Goal: Information Seeking & Learning: Learn about a topic

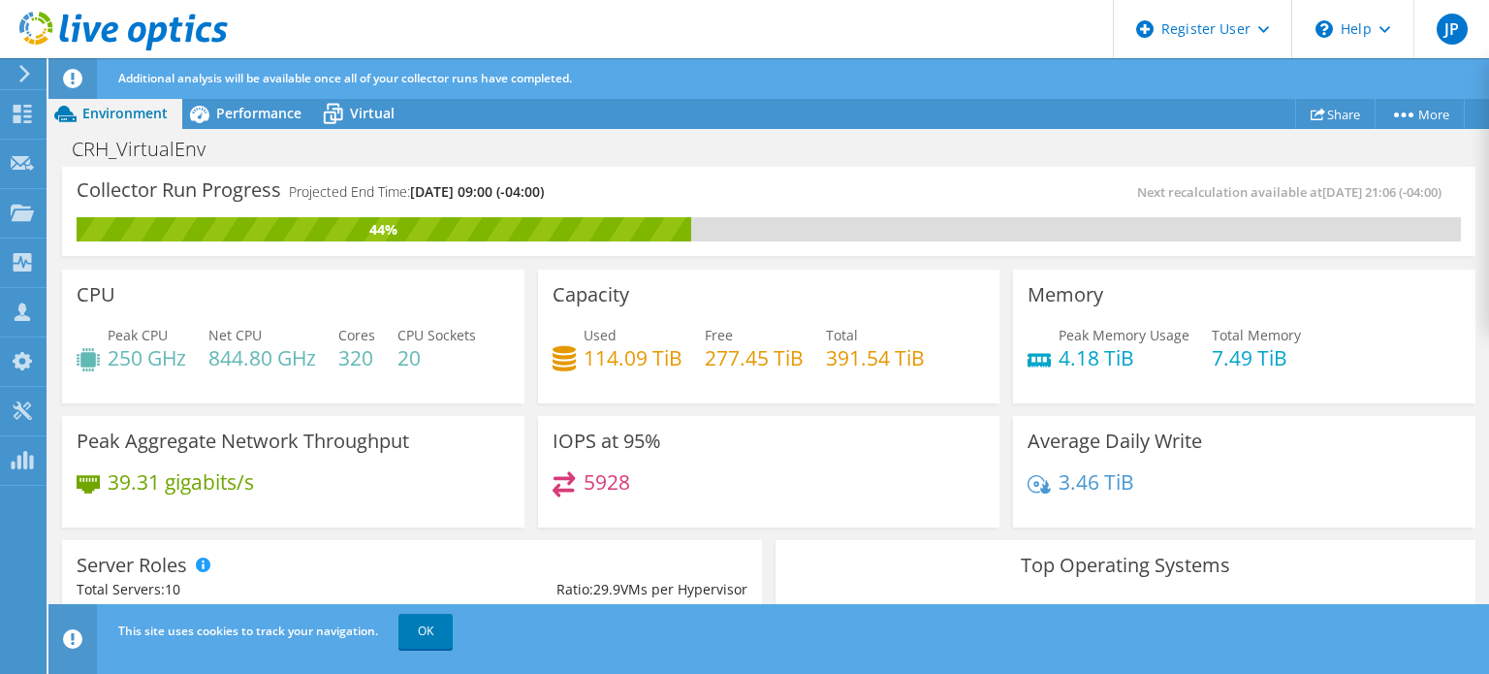
scroll to position [388, 0]
click at [659, 386] on div "Used 114.09 TiB Free 277.45 TiB Total 391.54 TiB" at bounding box center [768, 356] width 433 height 63
click at [422, 630] on link "OK" at bounding box center [425, 631] width 54 height 35
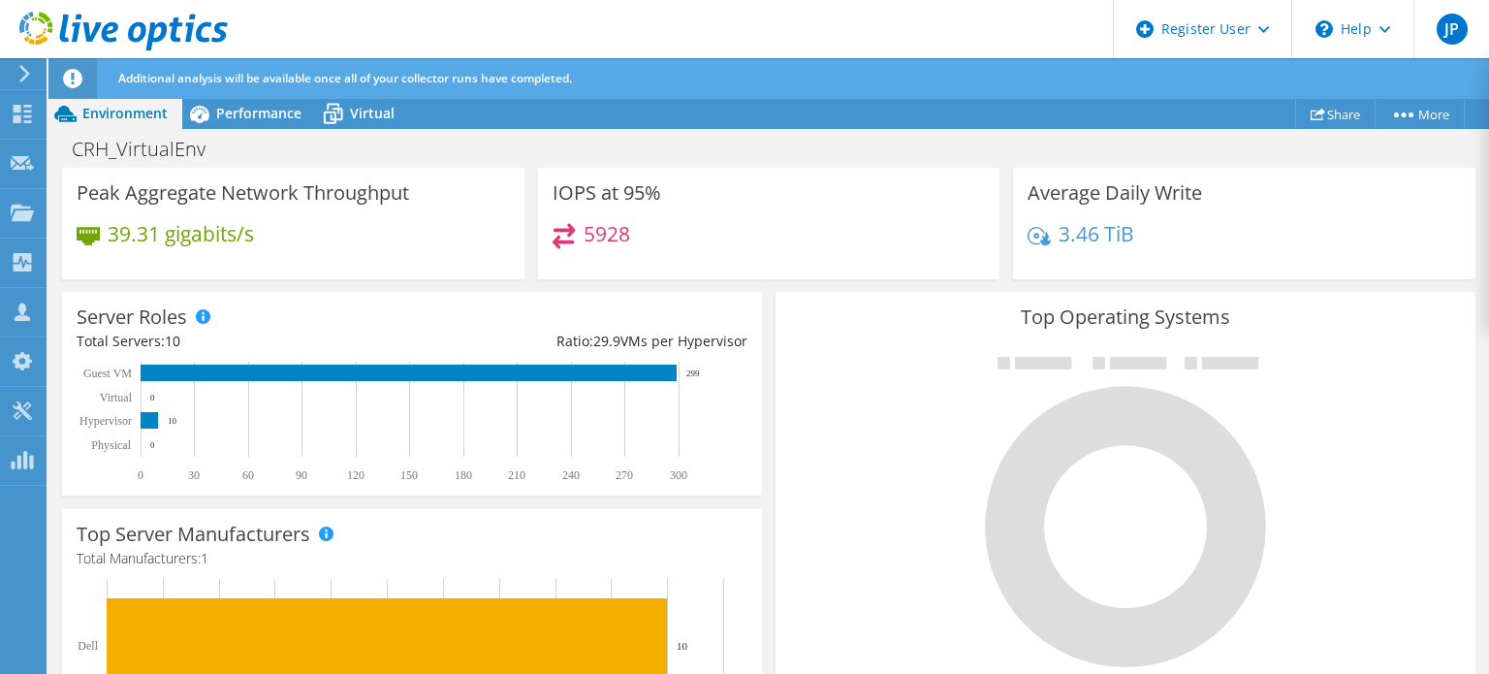
scroll to position [124, 0]
click at [837, 381] on div at bounding box center [1125, 510] width 671 height 327
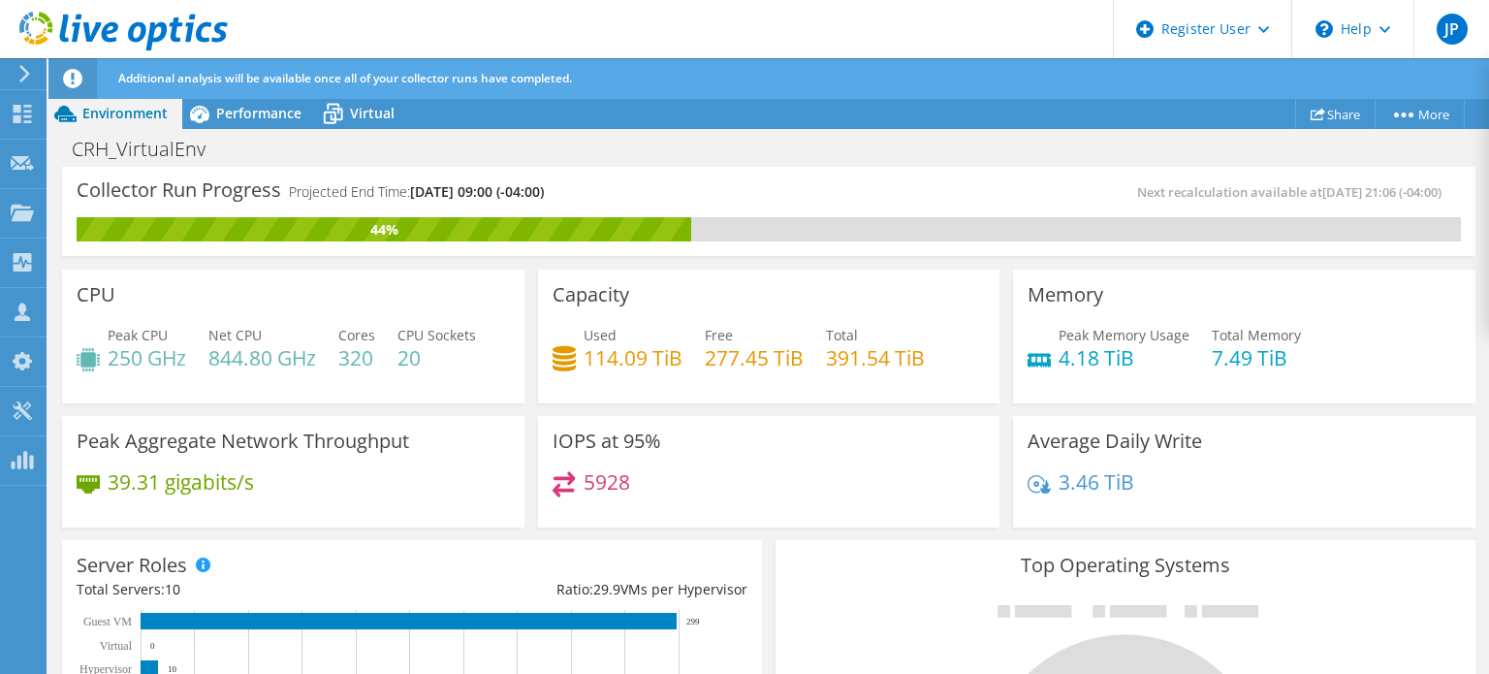
scroll to position [388, 0]
click at [729, 451] on div "IOPS at 95% 5928" at bounding box center [769, 472] width 462 height 112
click at [865, 422] on div "IOPS at 95% 5928" at bounding box center [769, 472] width 462 height 112
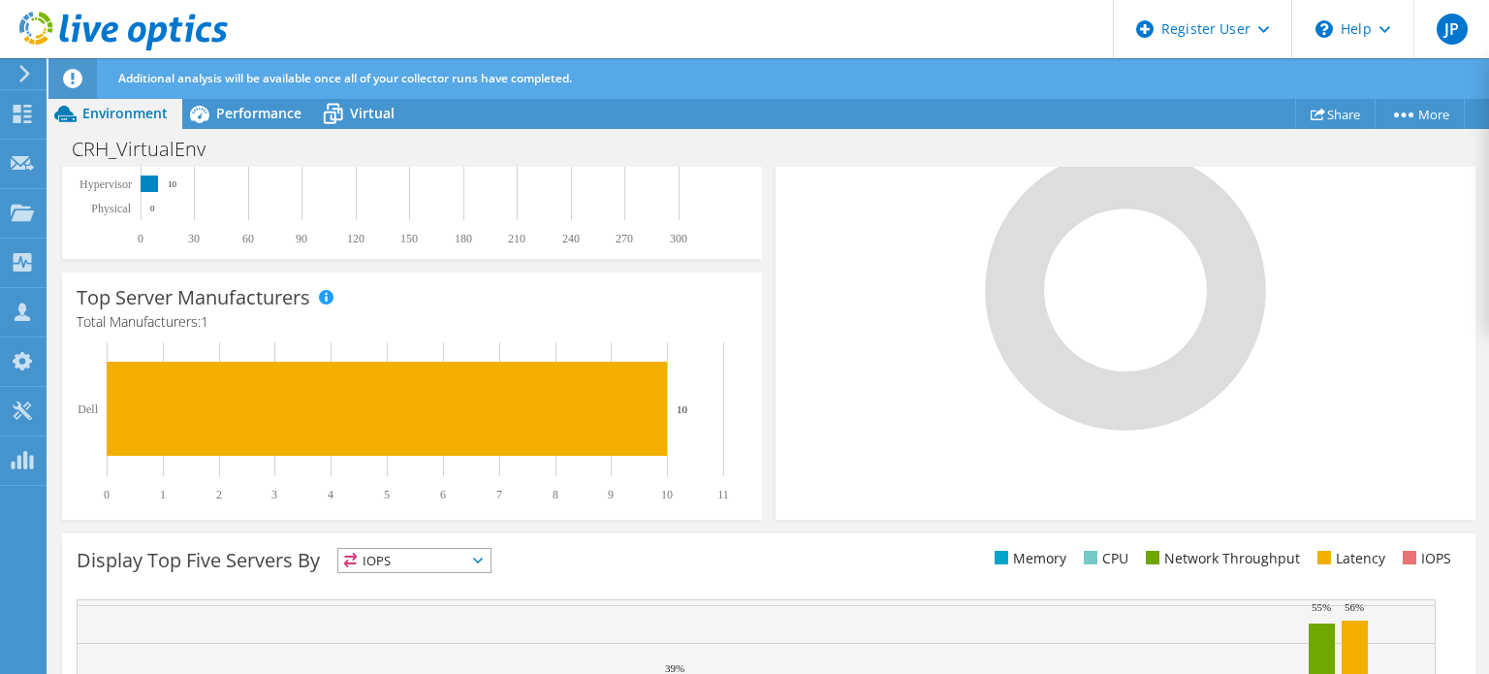
scroll to position [97, 0]
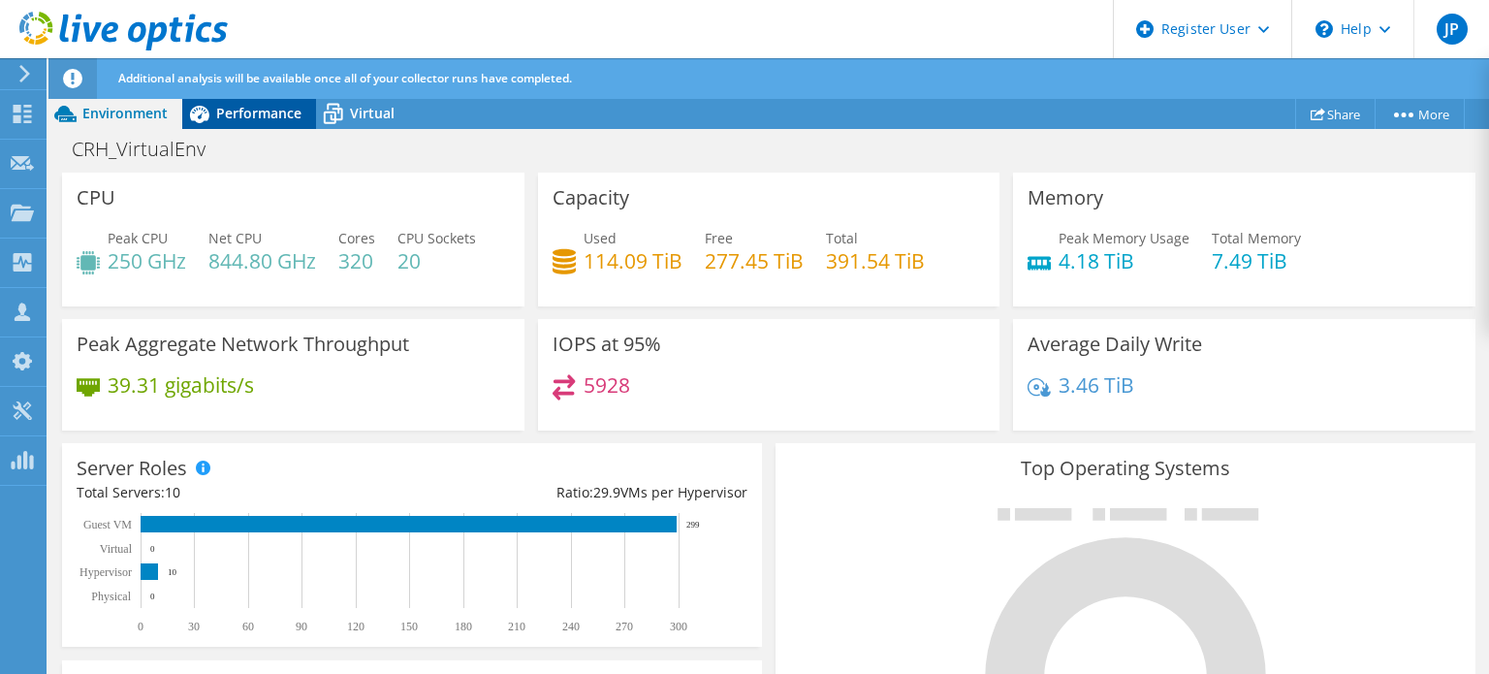
click at [209, 115] on icon at bounding box center [199, 114] width 34 height 34
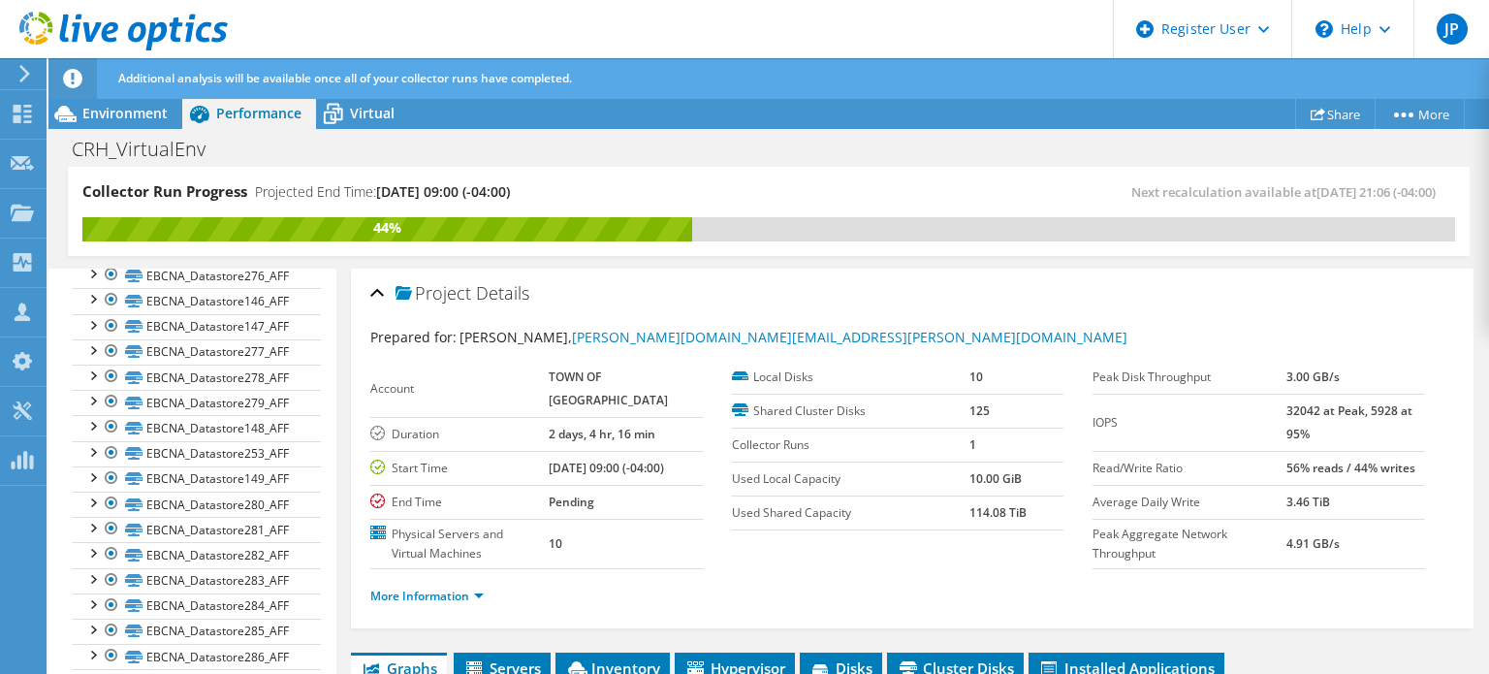
scroll to position [0, 0]
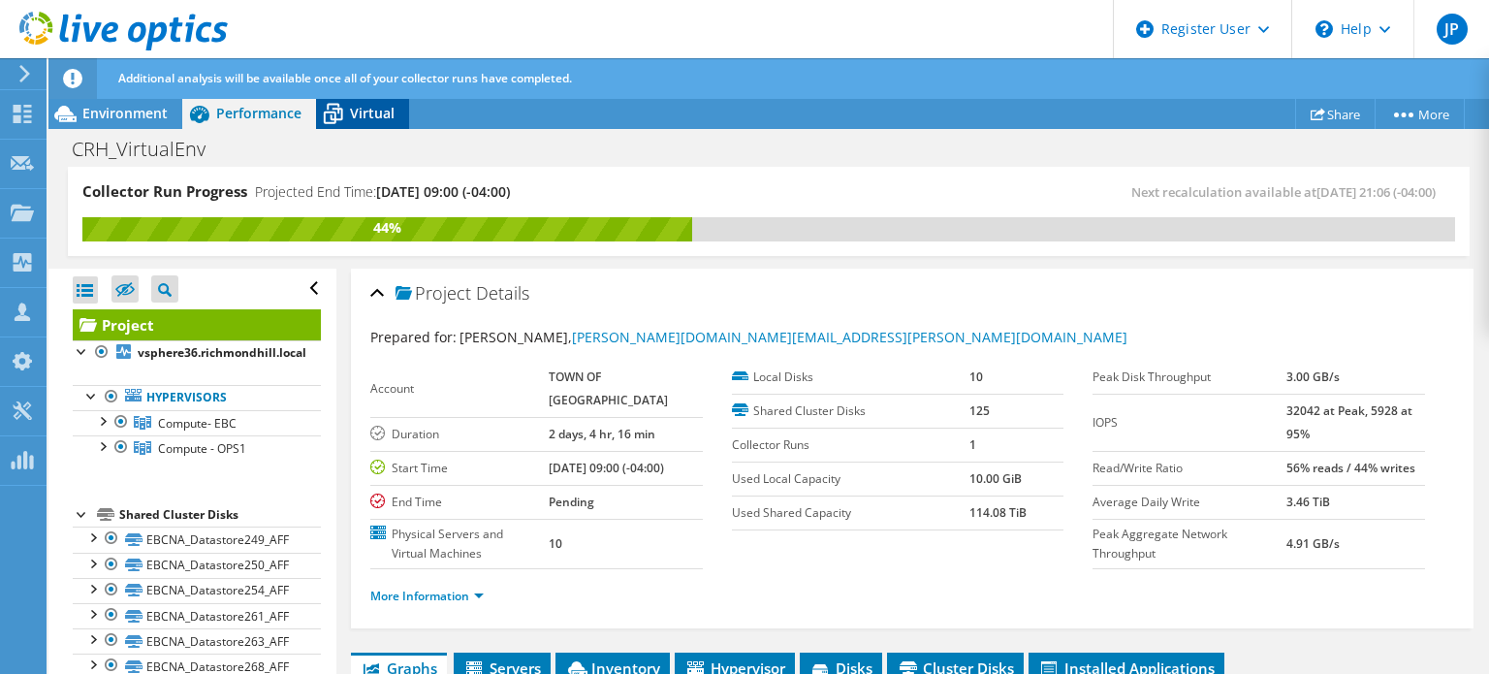
click at [340, 102] on icon at bounding box center [333, 114] width 34 height 34
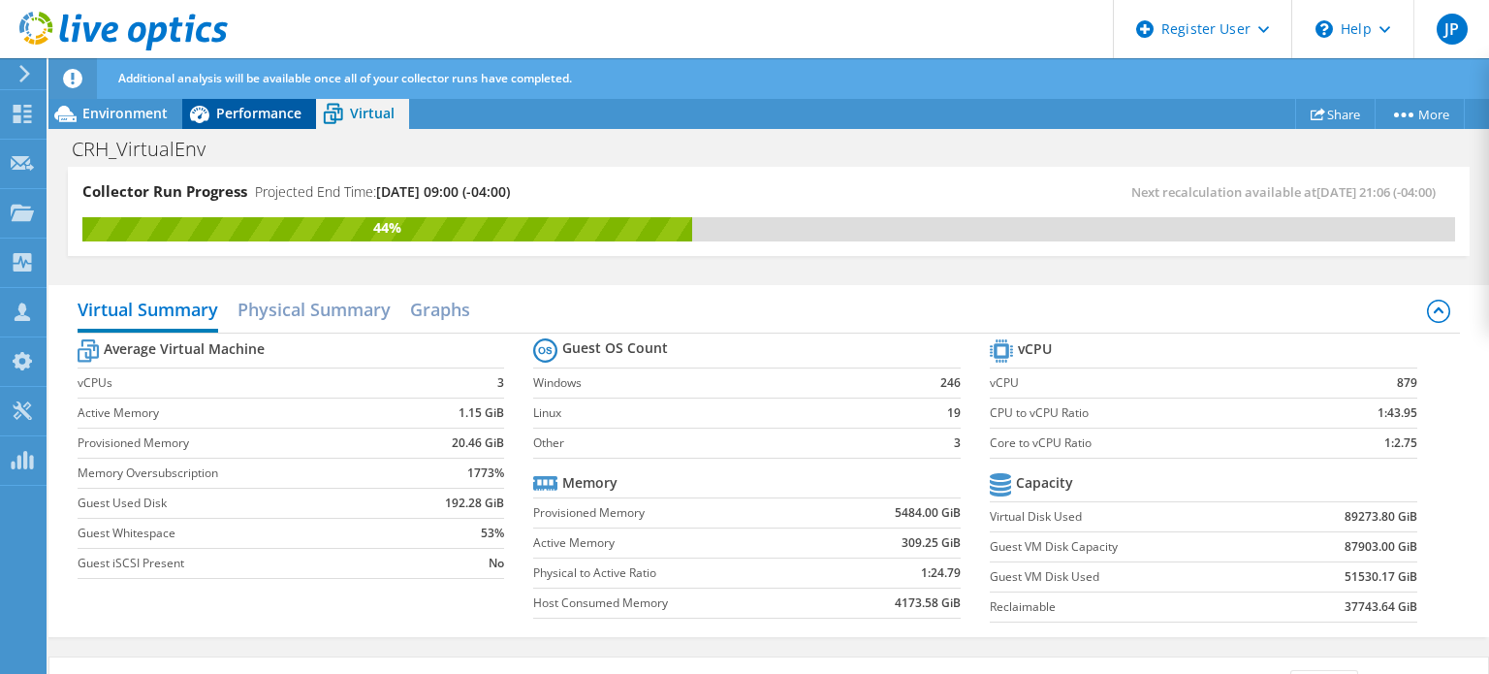
click at [244, 111] on span "Performance" at bounding box center [258, 113] width 85 height 18
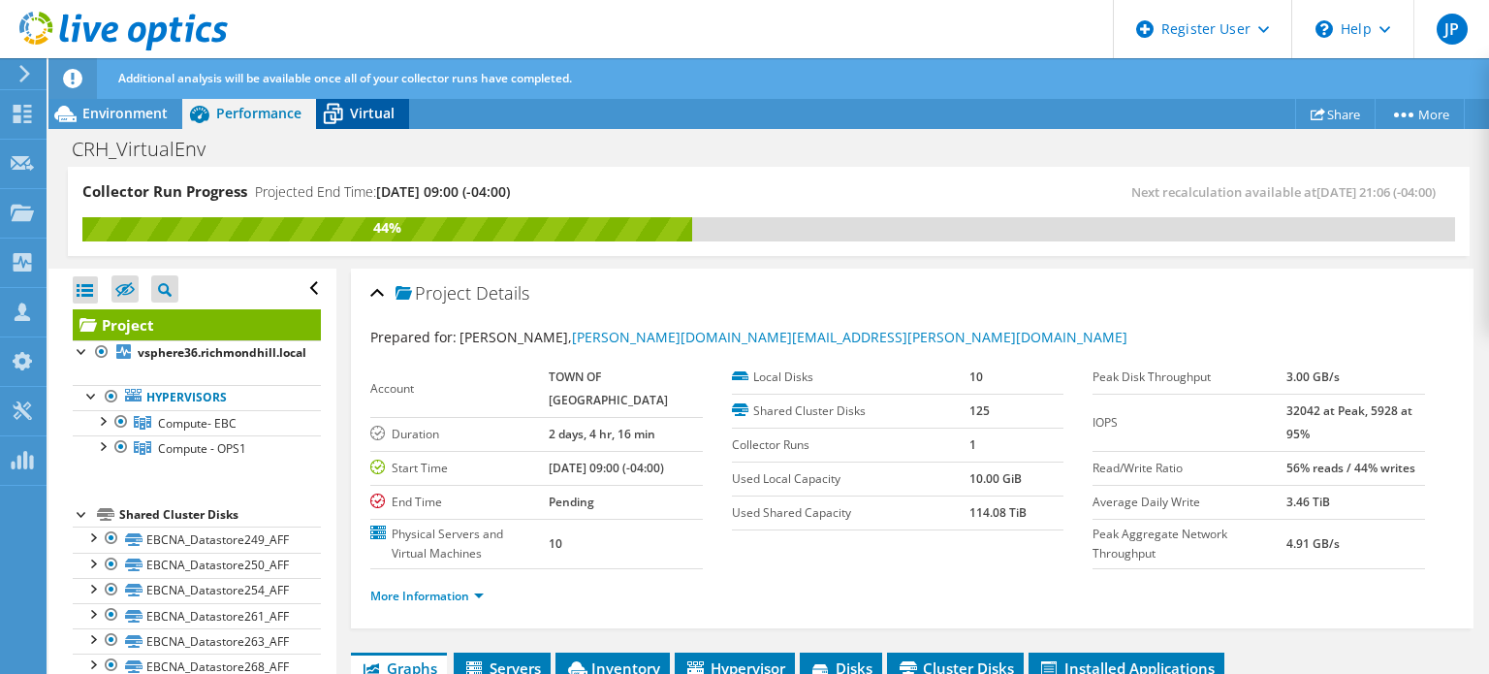
click at [328, 117] on icon at bounding box center [333, 114] width 34 height 34
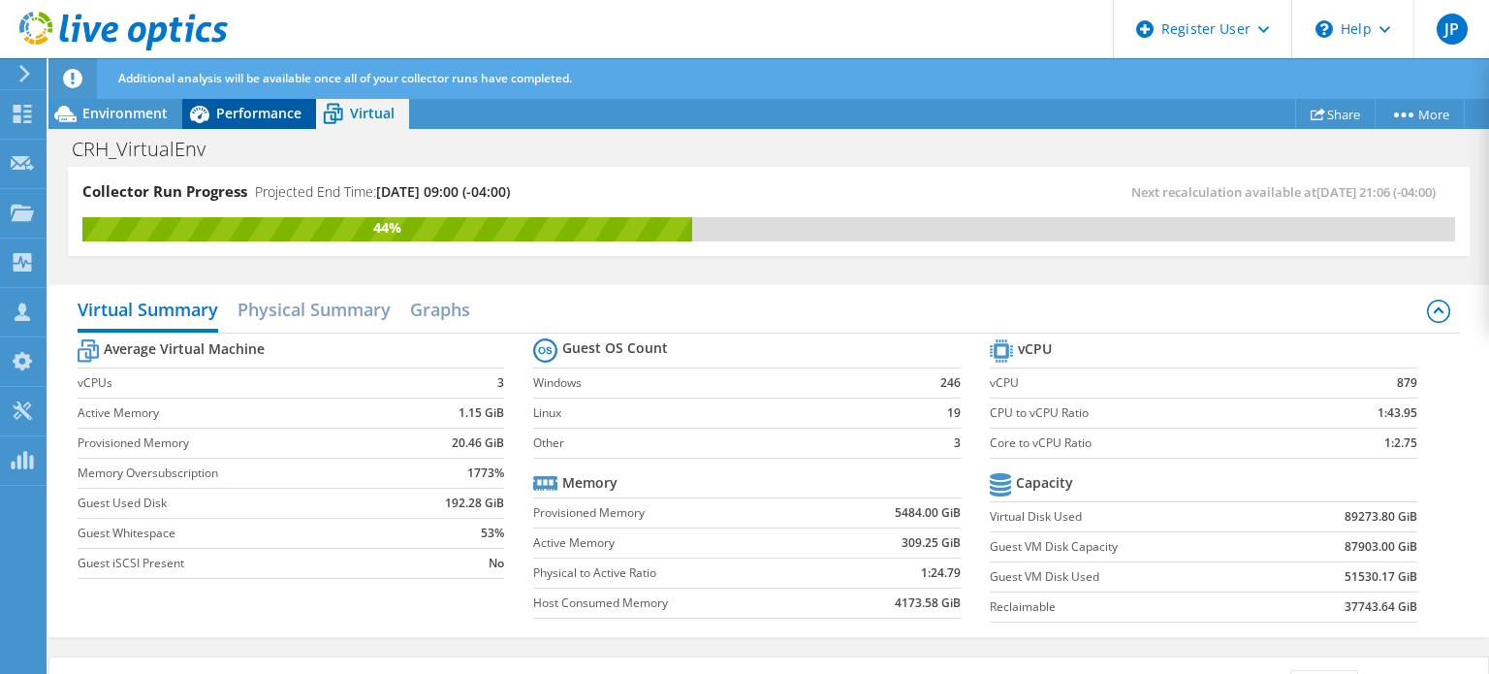
click at [236, 114] on span "Performance" at bounding box center [258, 113] width 85 height 18
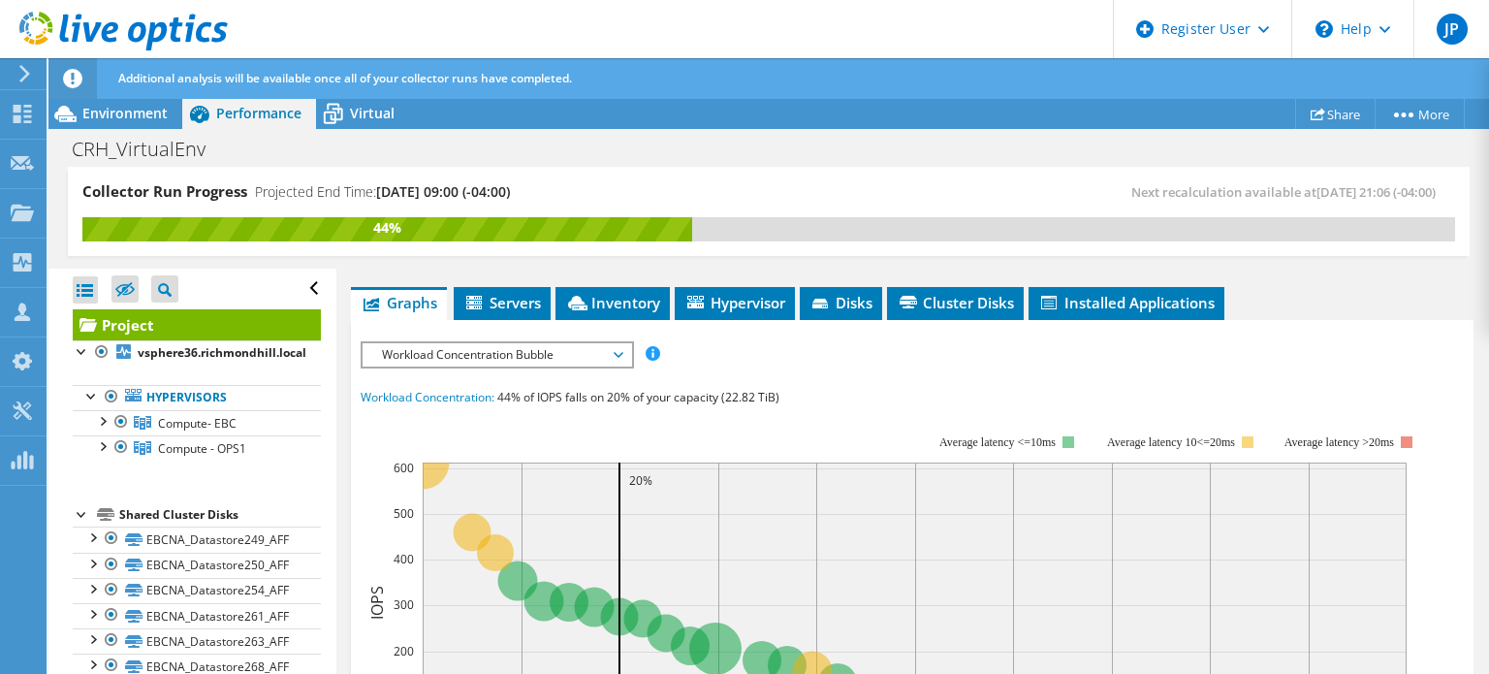
scroll to position [291, 0]
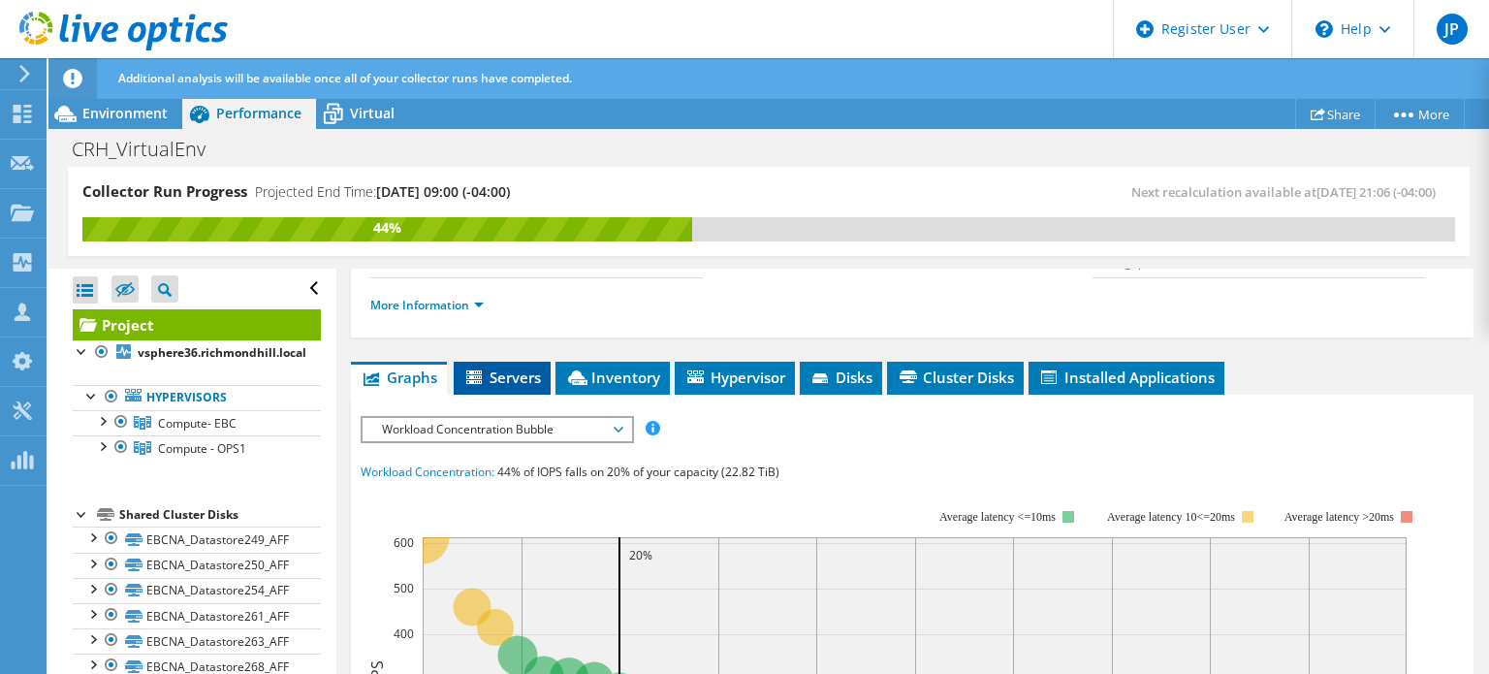
click at [500, 387] on span "Servers" at bounding box center [502, 376] width 78 height 19
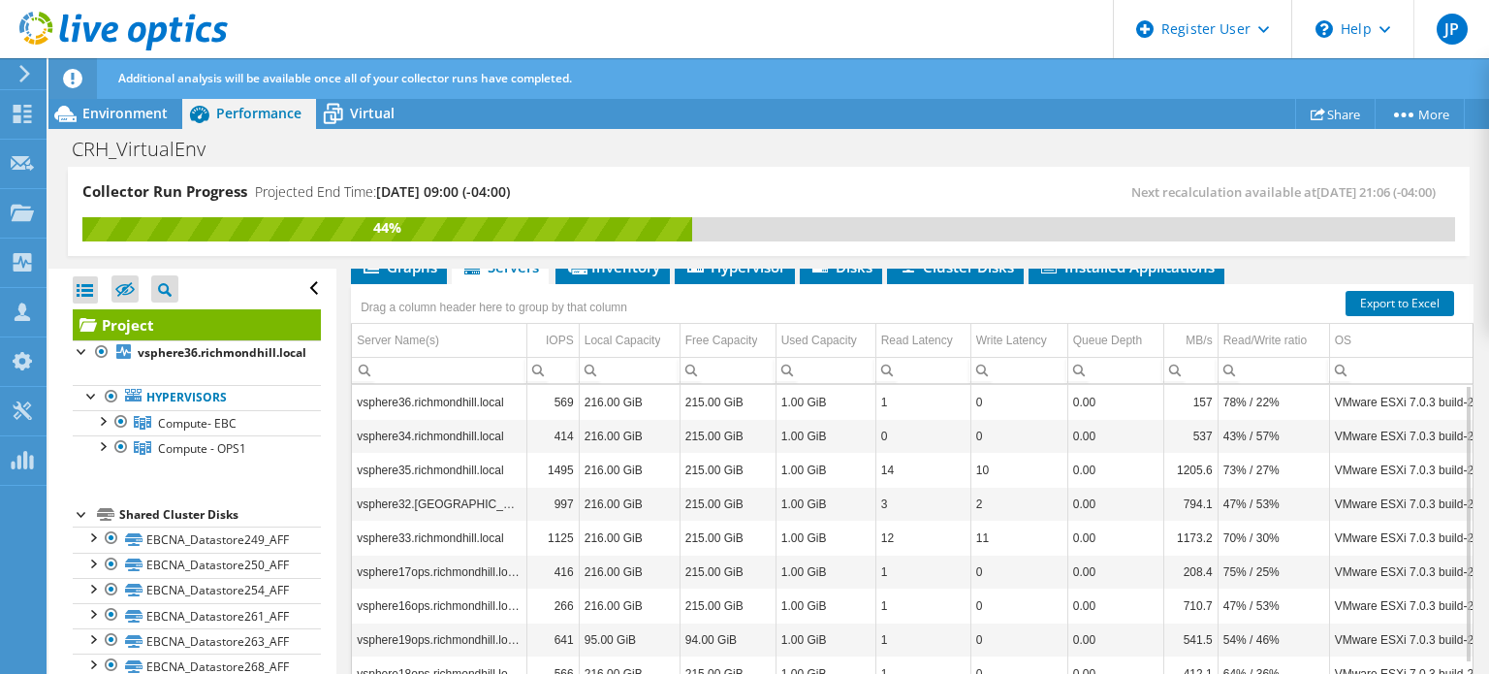
scroll to position [388, 0]
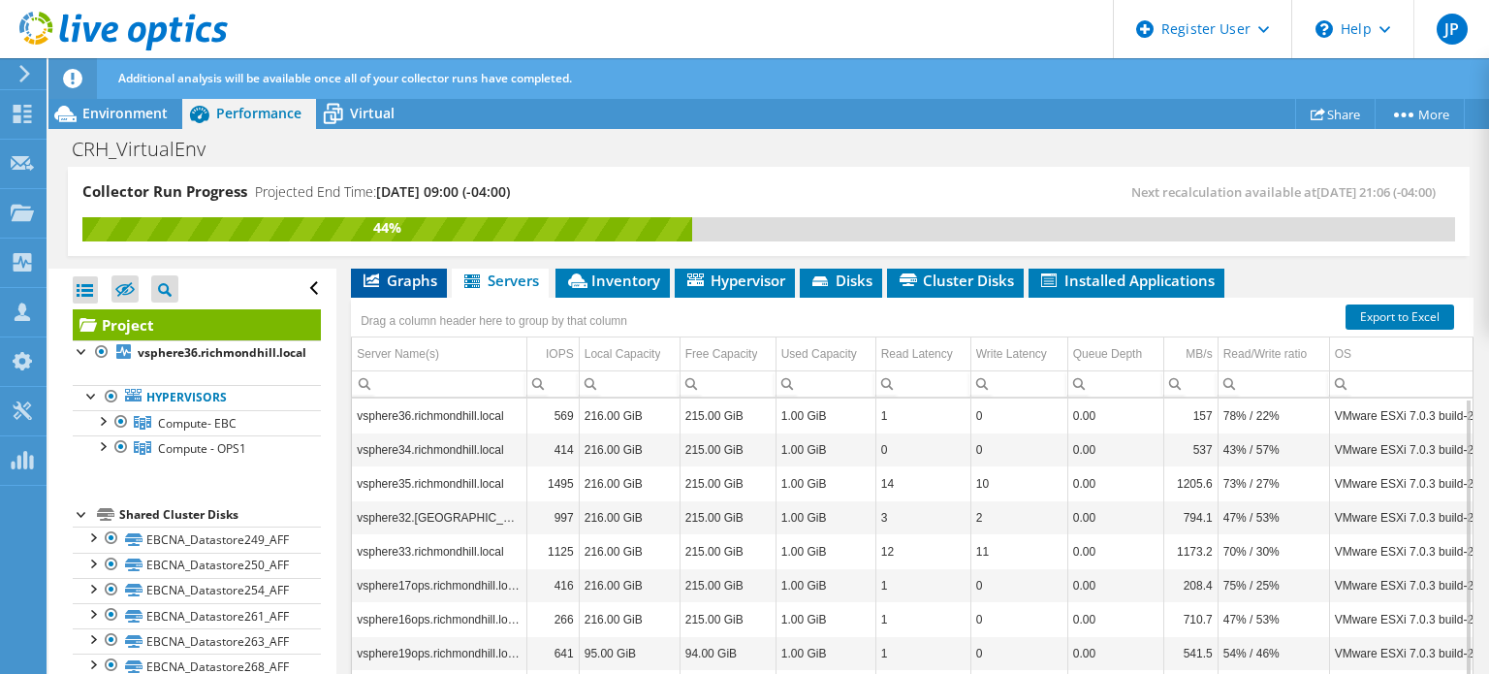
click at [380, 296] on li "Graphs" at bounding box center [399, 281] width 96 height 33
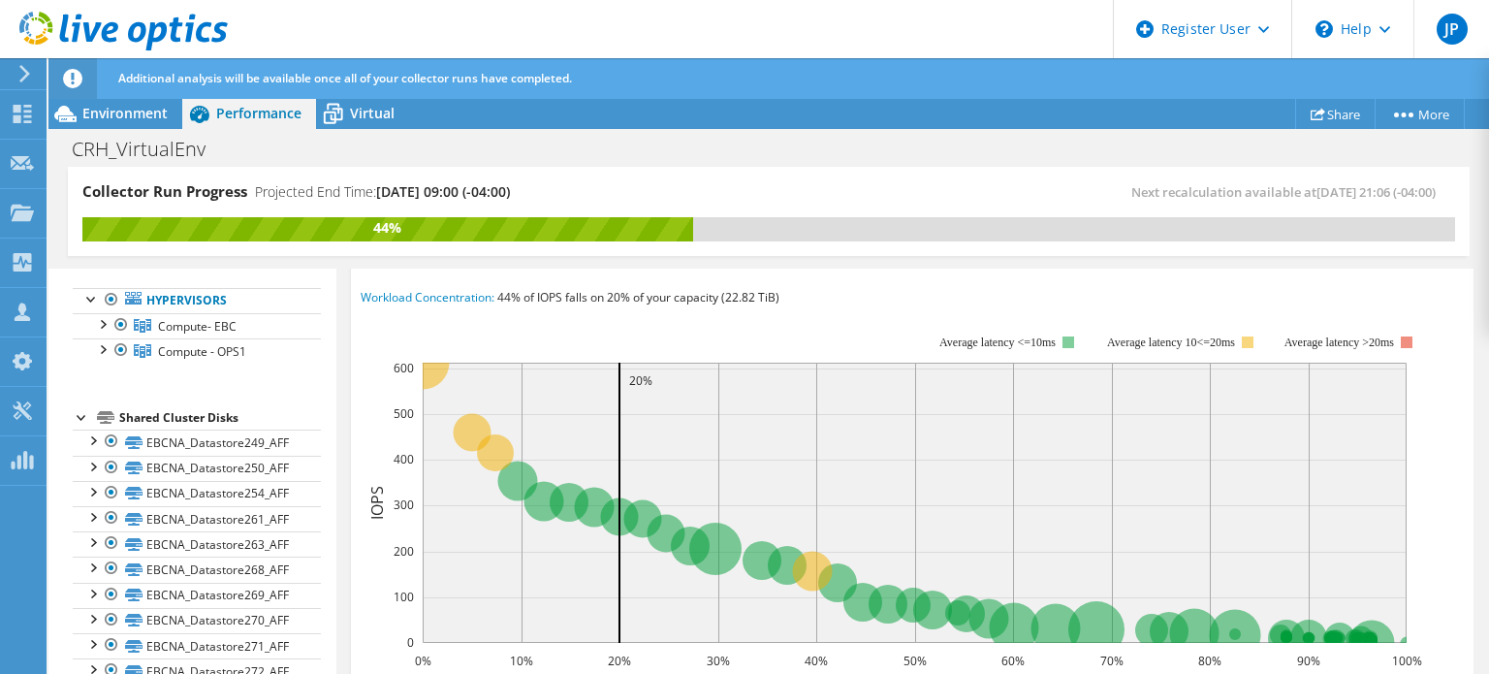
scroll to position [415, 0]
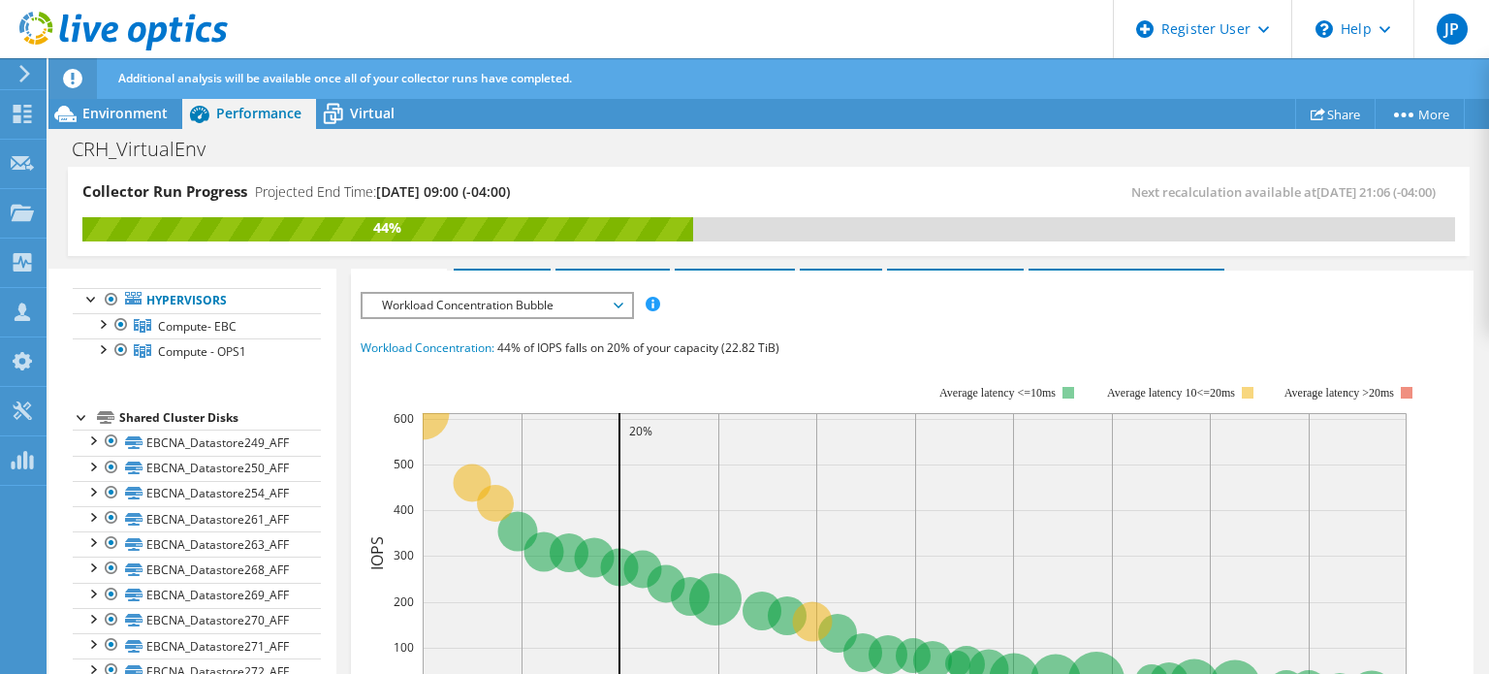
click at [535, 317] on span "Workload Concentration Bubble" at bounding box center [496, 305] width 249 height 23
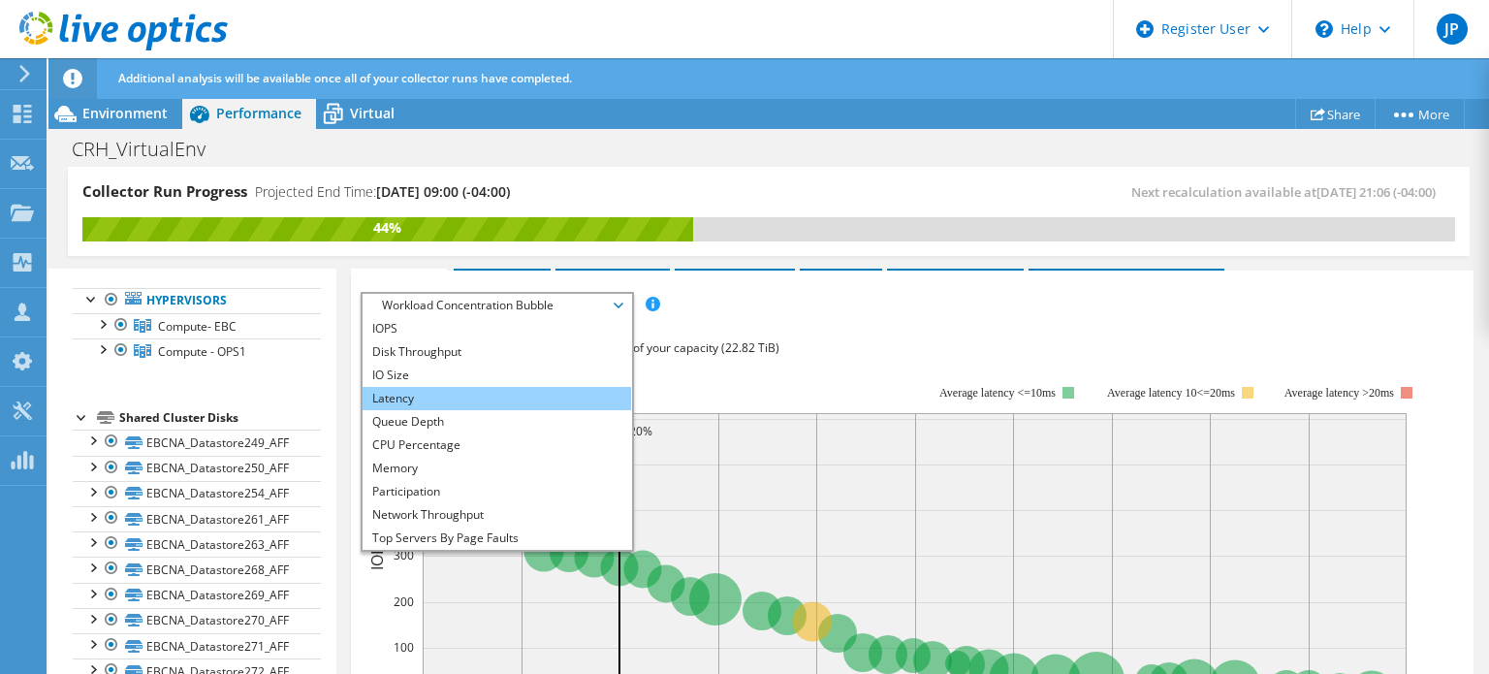
click at [449, 410] on li "Latency" at bounding box center [496, 398] width 268 height 23
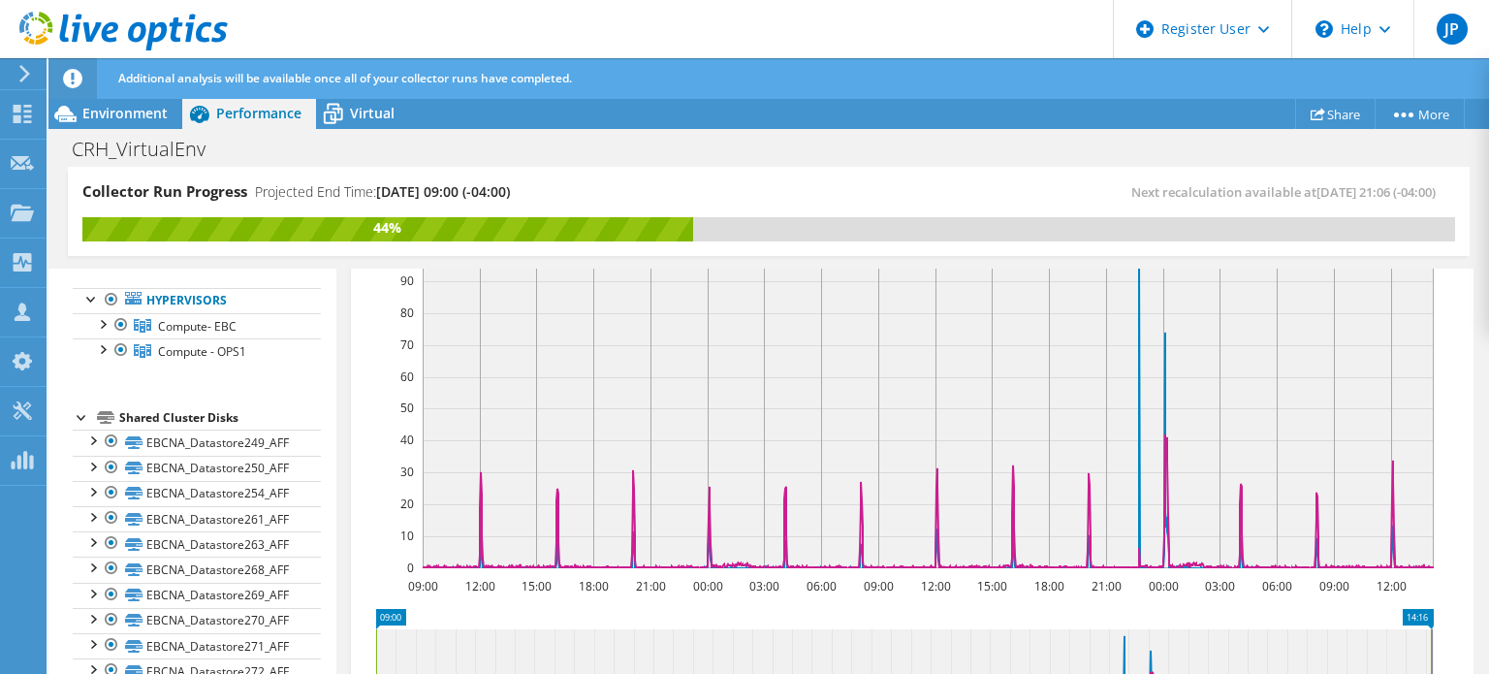
scroll to position [318, 0]
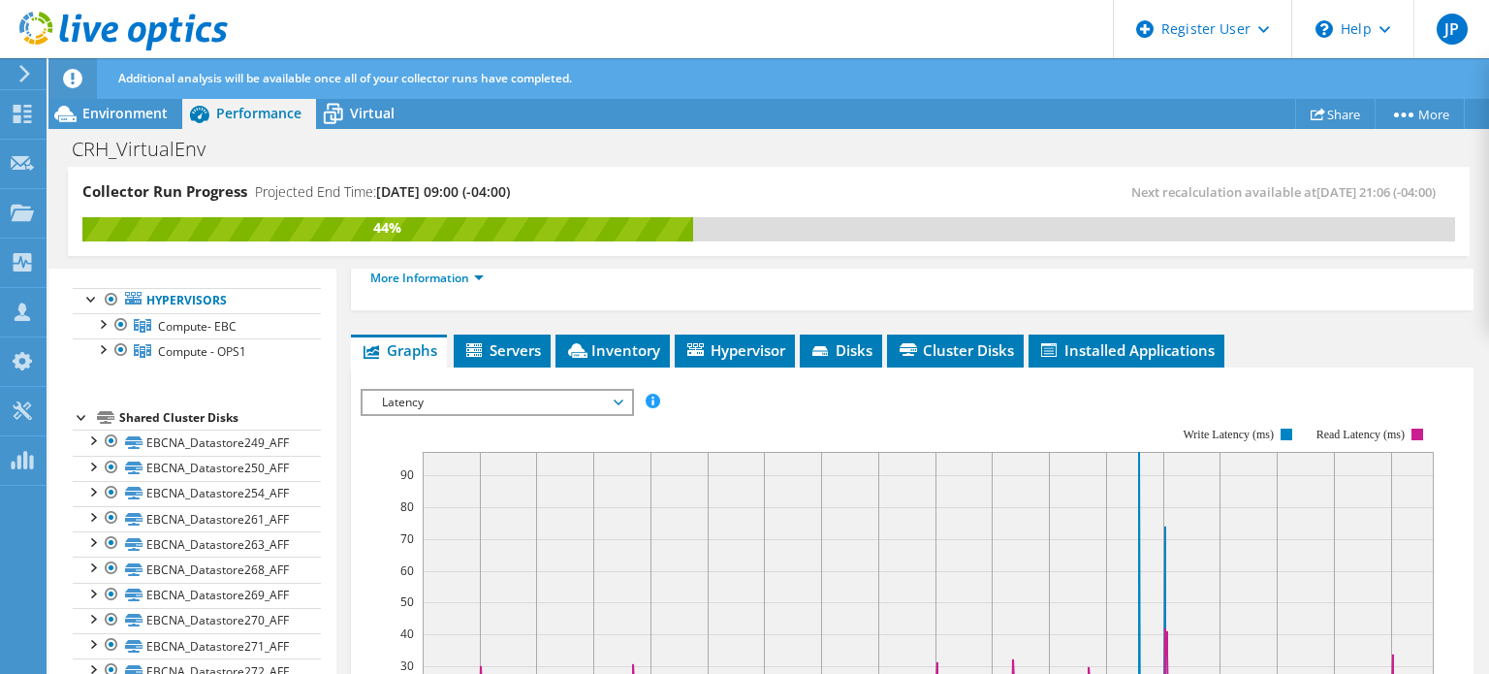
click at [461, 414] on span "Latency" at bounding box center [496, 402] width 249 height 23
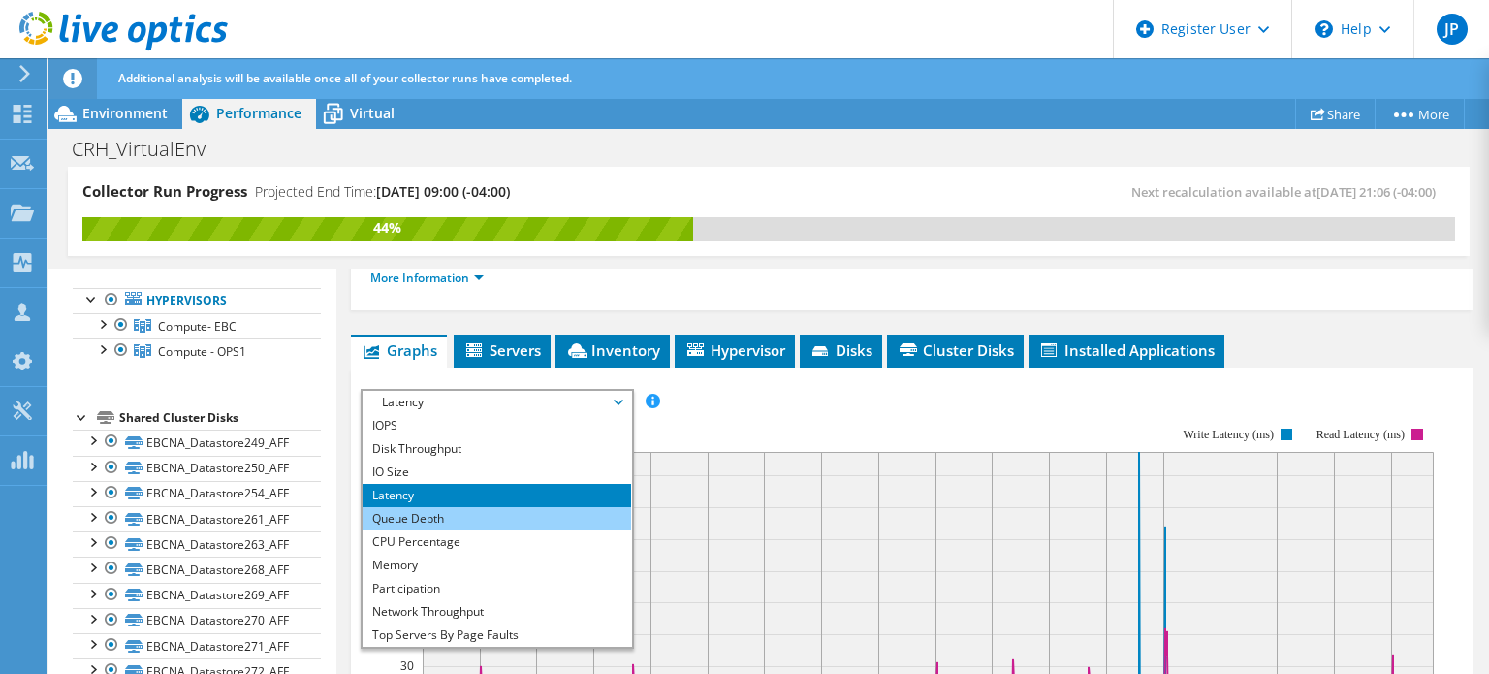
click at [442, 530] on li "Queue Depth" at bounding box center [496, 518] width 268 height 23
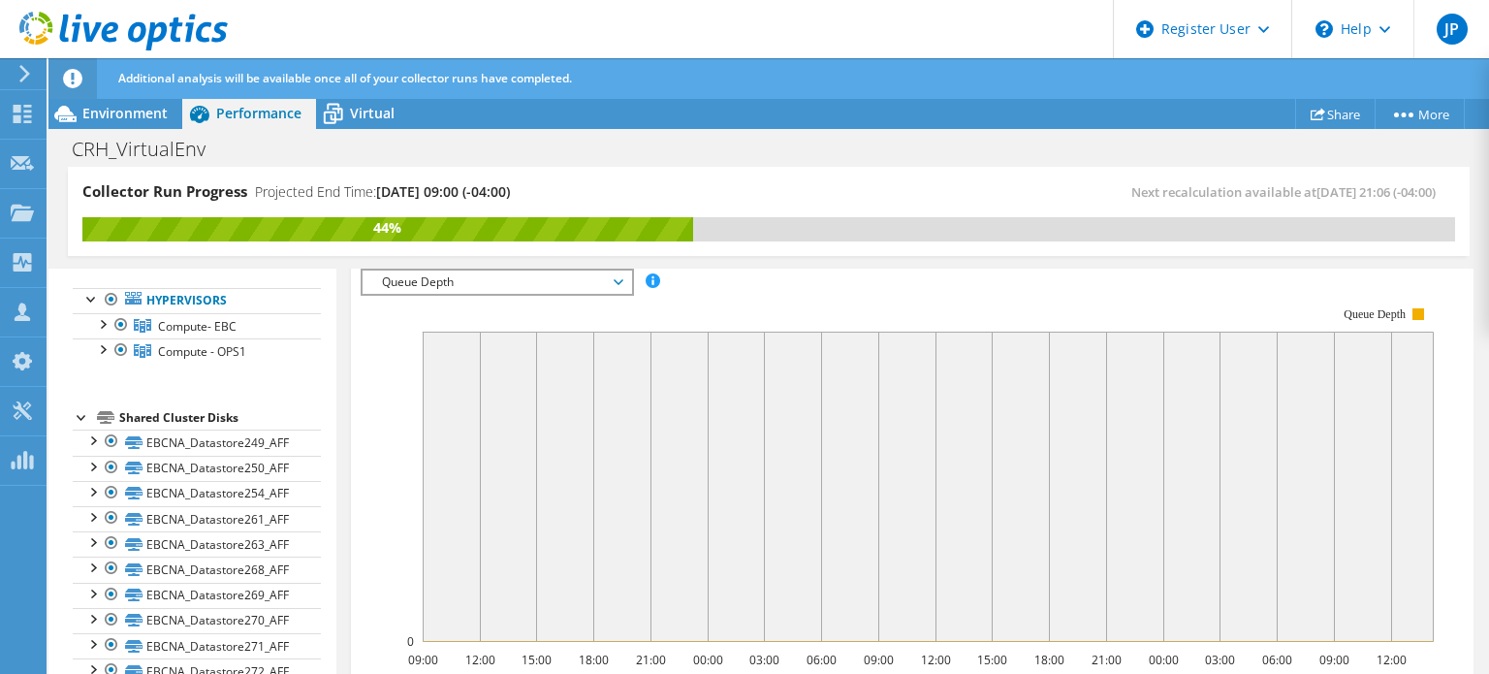
scroll to position [361, 0]
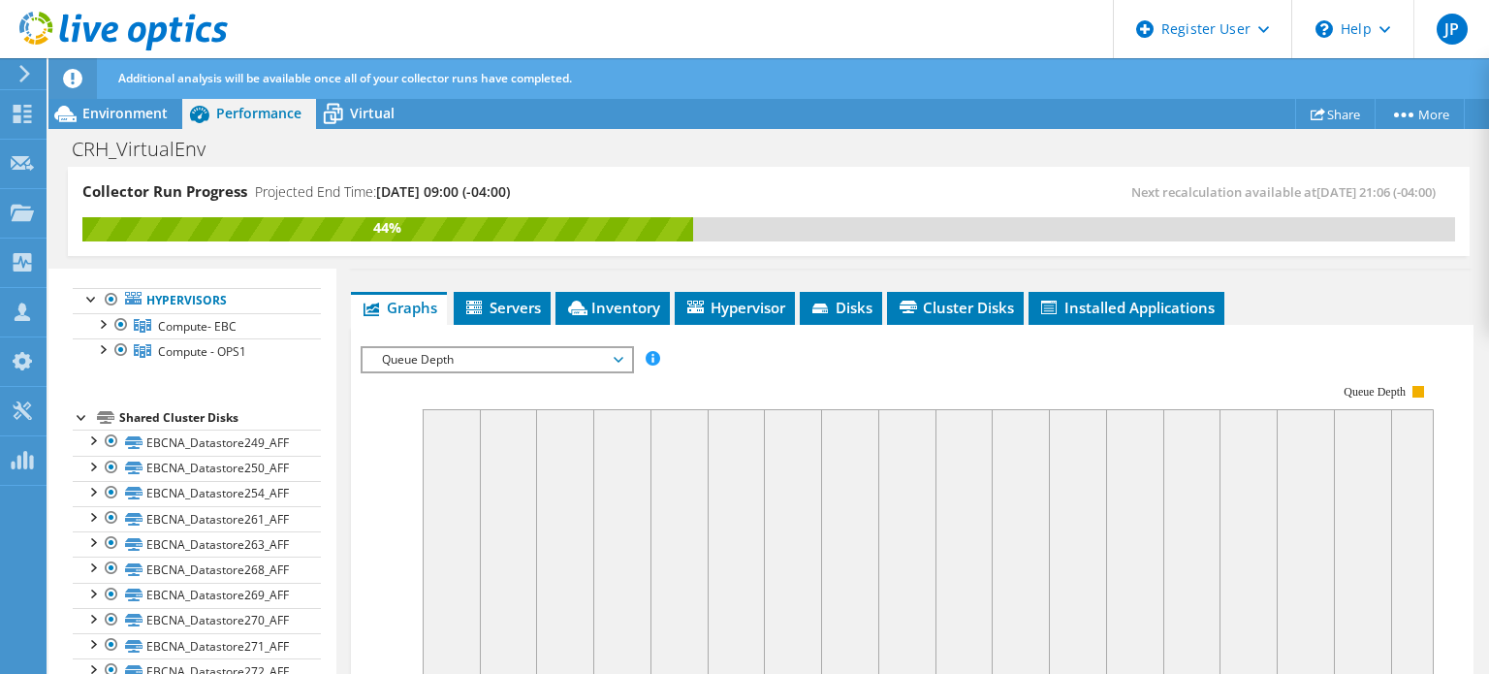
click at [502, 371] on span "Queue Depth" at bounding box center [496, 359] width 249 height 23
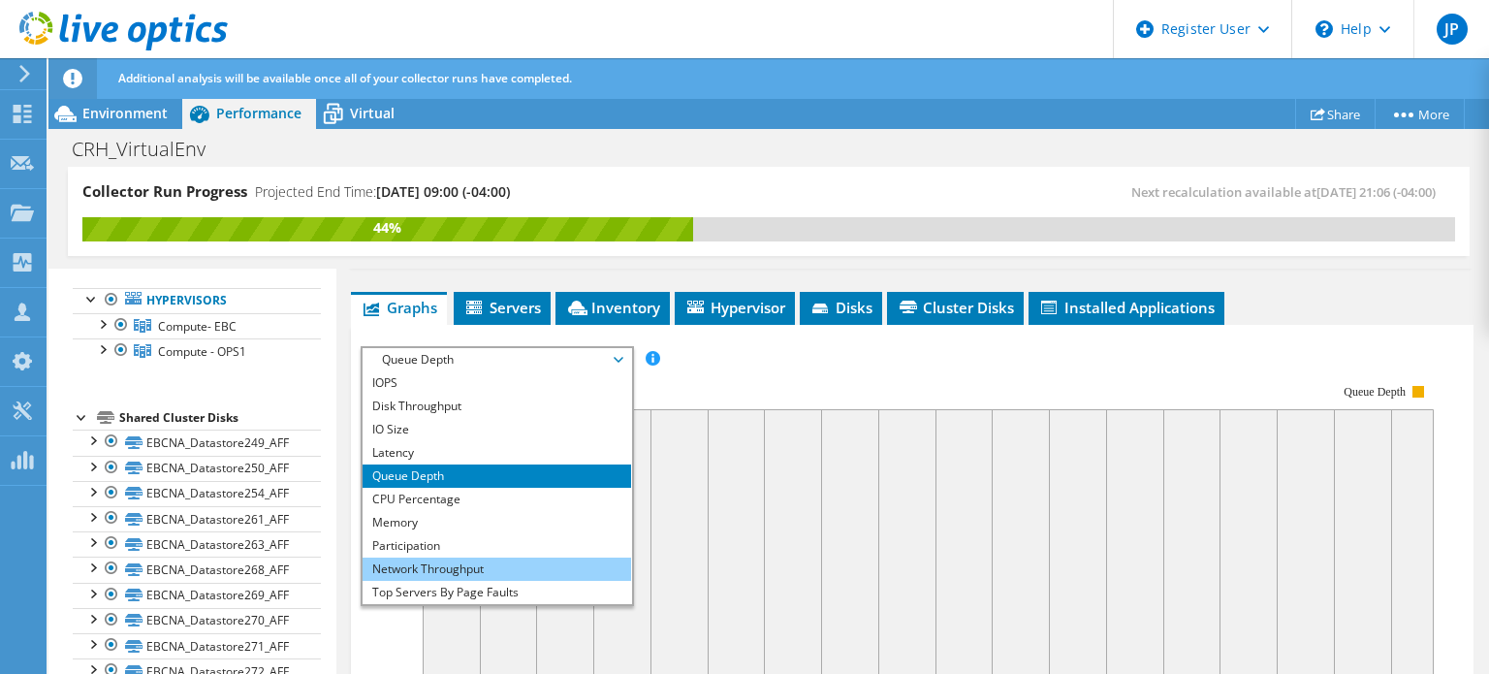
click at [472, 581] on li "Network Throughput" at bounding box center [496, 568] width 268 height 23
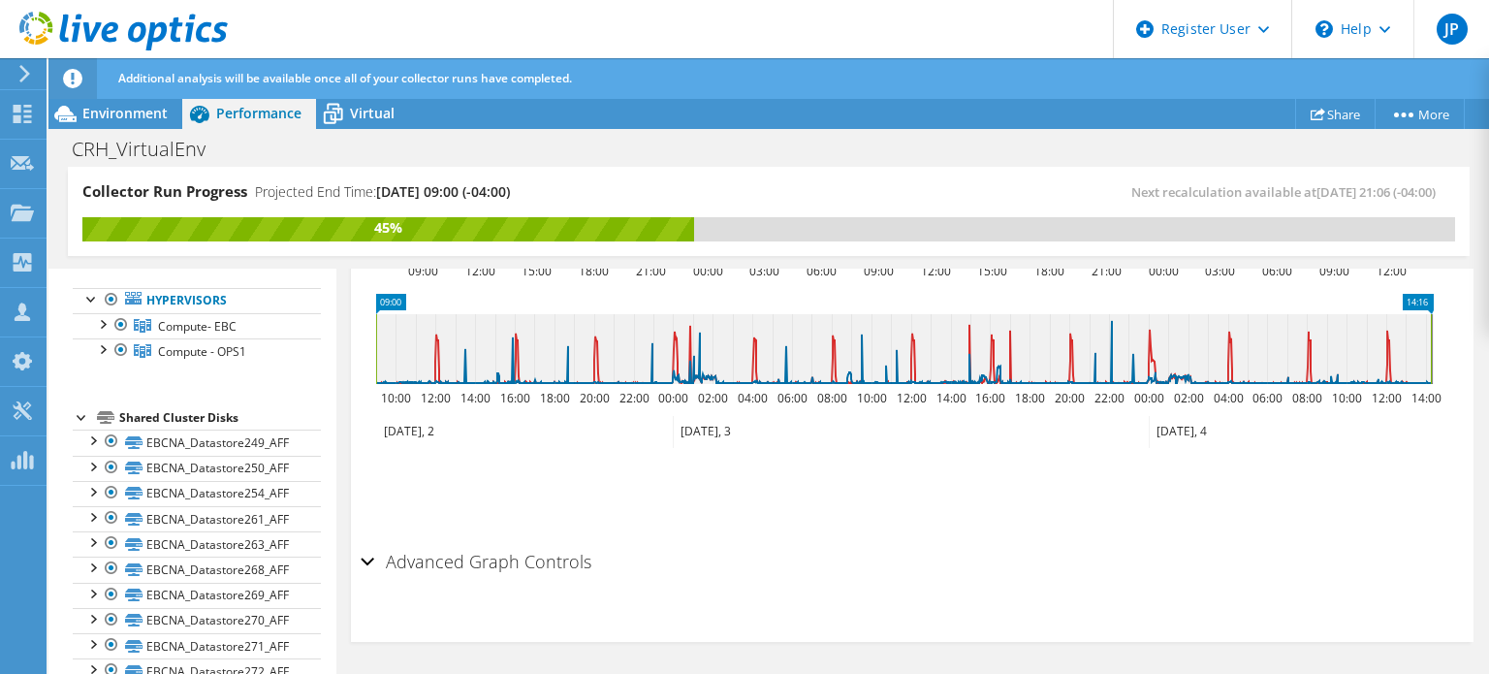
scroll to position [70, 0]
